Goal: Information Seeking & Learning: Learn about a topic

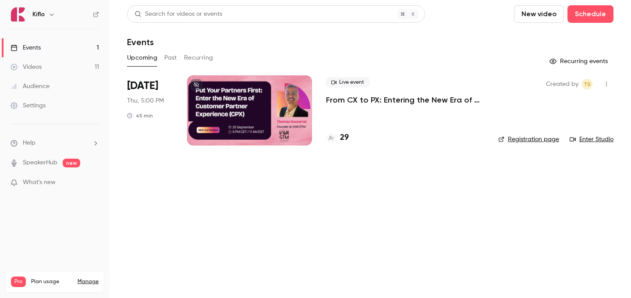
click at [42, 71] on link "Videos 11" at bounding box center [55, 66] width 110 height 19
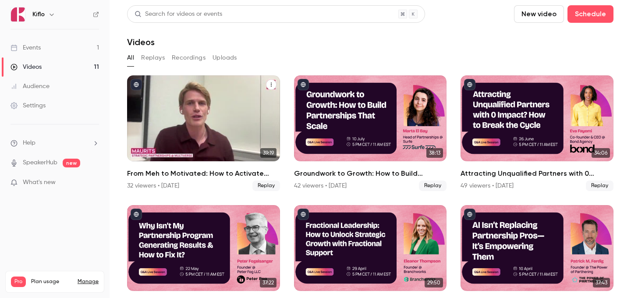
click at [262, 175] on h2 "From Meh to Motivated: How to Activate GTM Teams with FOMO & Competitive Drive" at bounding box center [203, 173] width 153 height 11
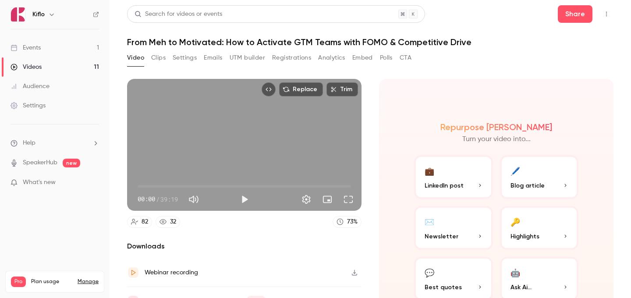
click at [162, 61] on button "Clips" at bounding box center [158, 58] width 14 height 14
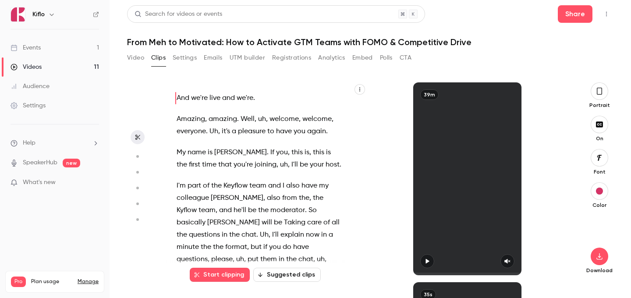
click at [297, 59] on button "Registrations" at bounding box center [291, 58] width 39 height 14
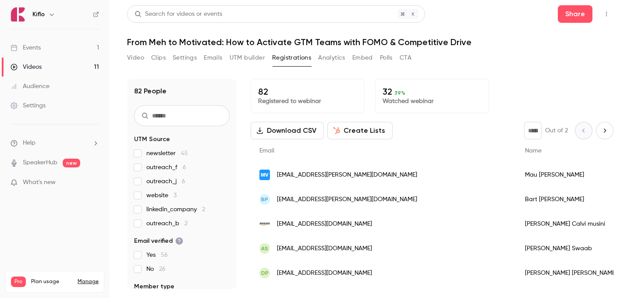
click at [388, 57] on button "Polls" at bounding box center [386, 58] width 13 height 14
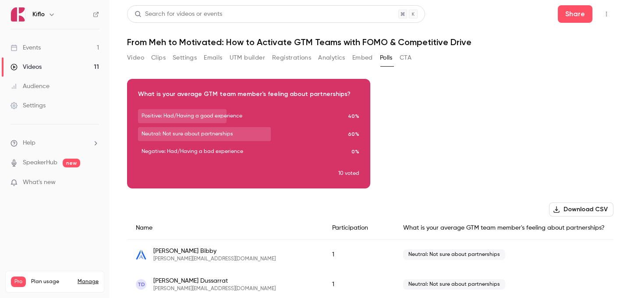
click at [333, 57] on button "Analytics" at bounding box center [331, 58] width 27 height 14
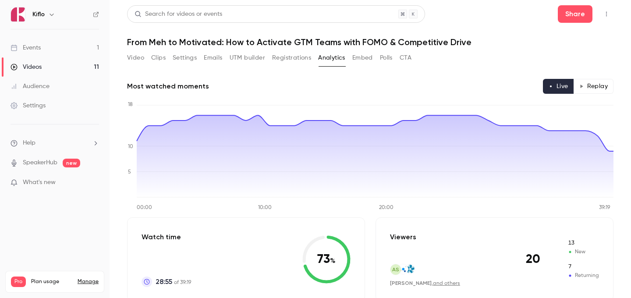
click at [247, 57] on button "UTM builder" at bounding box center [248, 58] width 36 height 14
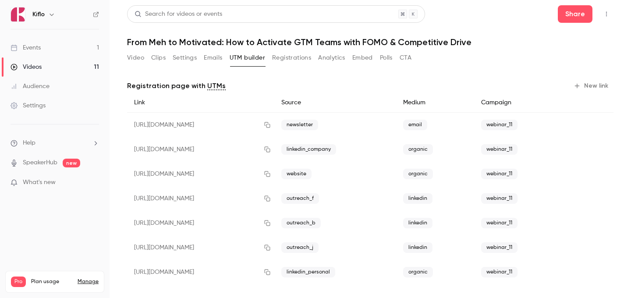
click at [292, 53] on button "Registrations" at bounding box center [291, 58] width 39 height 14
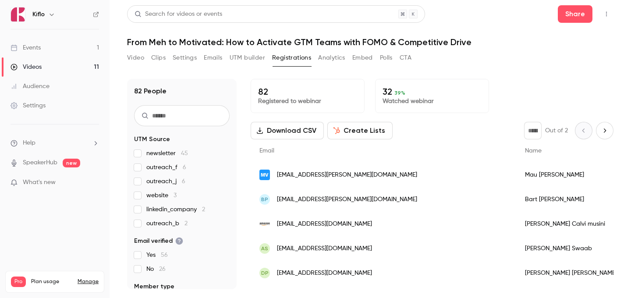
click at [316, 54] on div "Video Clips Settings Emails UTM builder Registrations Analytics Embed Polls CTA" at bounding box center [269, 58] width 285 height 14
click at [317, 54] on div "Video Clips Settings Emails UTM builder Registrations Analytics Embed Polls CTA" at bounding box center [269, 58] width 285 height 14
click at [318, 54] on div "Video Clips Settings Emails UTM builder Registrations Analytics Embed Polls CTA" at bounding box center [269, 58] width 285 height 14
click at [320, 56] on button "Analytics" at bounding box center [331, 58] width 27 height 14
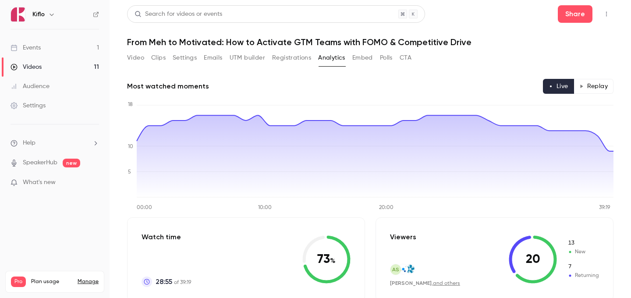
click at [598, 86] on button "Replay" at bounding box center [594, 86] width 40 height 15
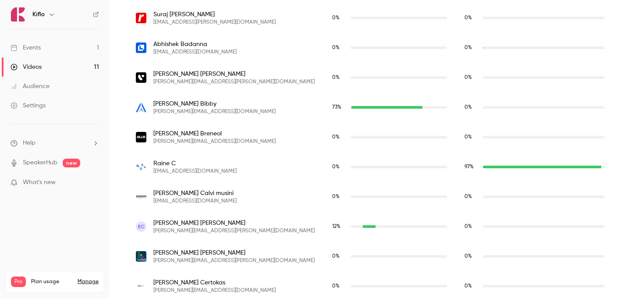
scroll to position [473, 0]
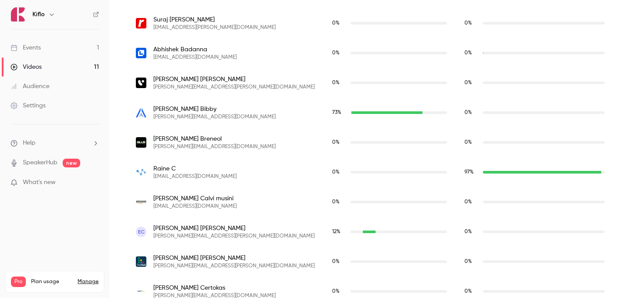
click at [158, 175] on span "[EMAIL_ADDRESS][DOMAIN_NAME]" at bounding box center [194, 176] width 83 height 7
click at [475, 179] on div "97 %" at bounding box center [535, 172] width 158 height 30
click at [475, 177] on div "97 %" at bounding box center [535, 172] width 158 height 30
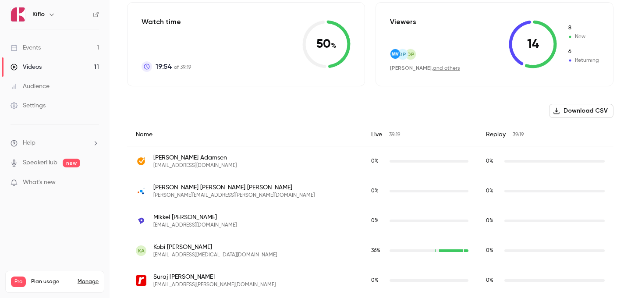
scroll to position [0, 0]
